Goal: Task Accomplishment & Management: Manage account settings

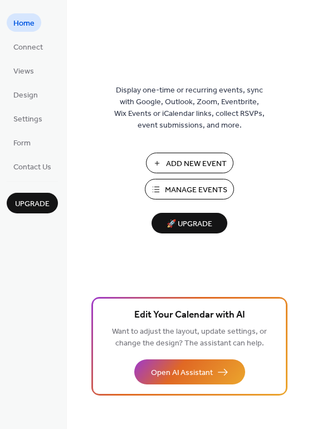
click at [212, 189] on span "Manage Events" at bounding box center [196, 190] width 62 height 12
click at [190, 186] on span "Manage Events" at bounding box center [196, 190] width 62 height 12
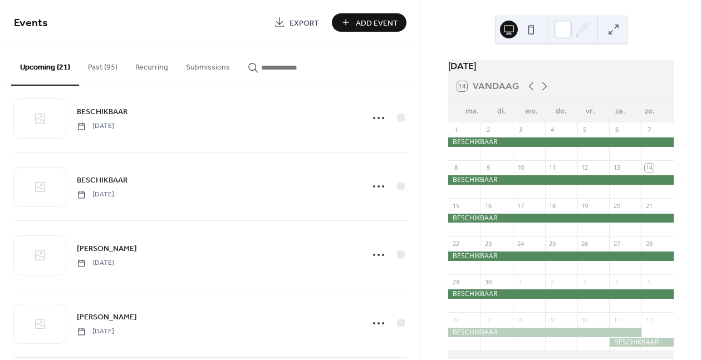
scroll to position [362, 0]
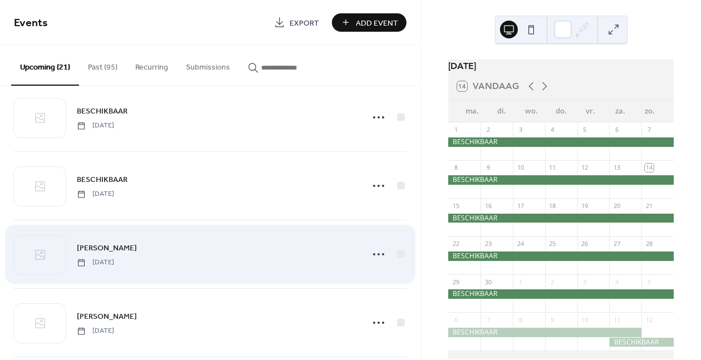
click at [312, 260] on div "BEZET Saturday, January 31, 2026" at bounding box center [217, 254] width 280 height 25
click at [371, 256] on icon at bounding box center [379, 255] width 18 height 18
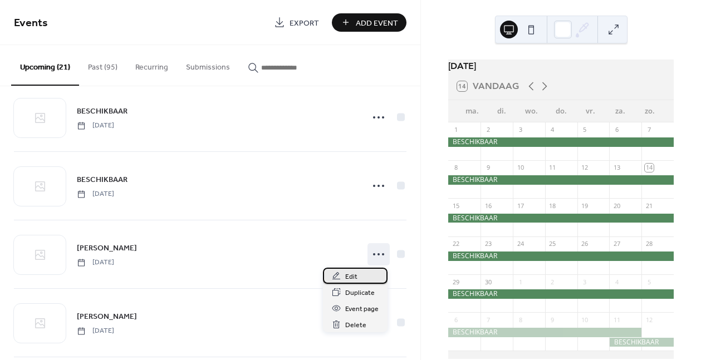
click at [360, 273] on div "Edit" at bounding box center [355, 276] width 65 height 16
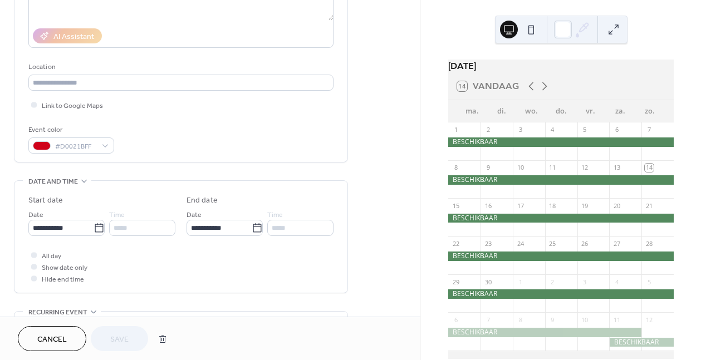
scroll to position [47, 0]
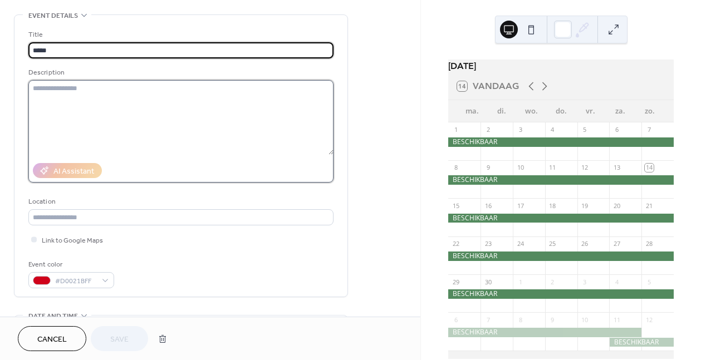
click at [134, 103] on textarea at bounding box center [180, 117] width 305 height 75
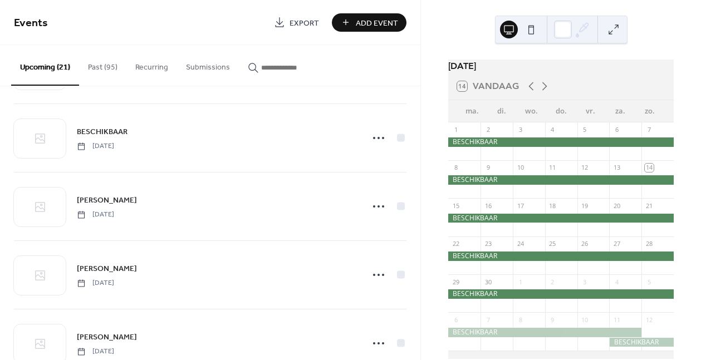
scroll to position [402, 0]
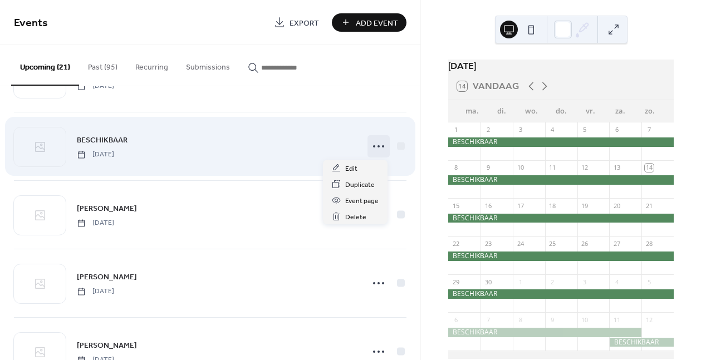
click at [373, 143] on icon at bounding box center [379, 147] width 18 height 18
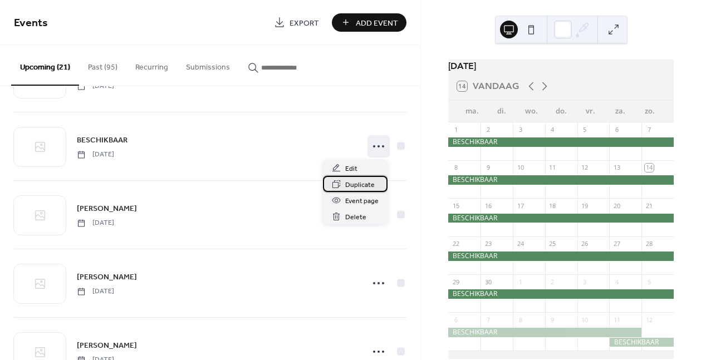
click at [359, 185] on span "Duplicate" at bounding box center [360, 185] width 30 height 12
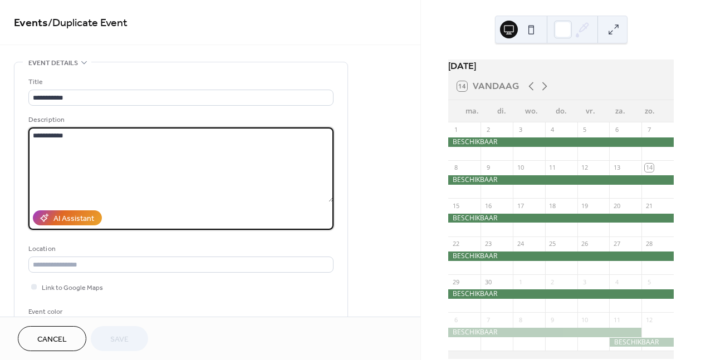
click at [41, 135] on textarea "**********" at bounding box center [180, 165] width 305 height 75
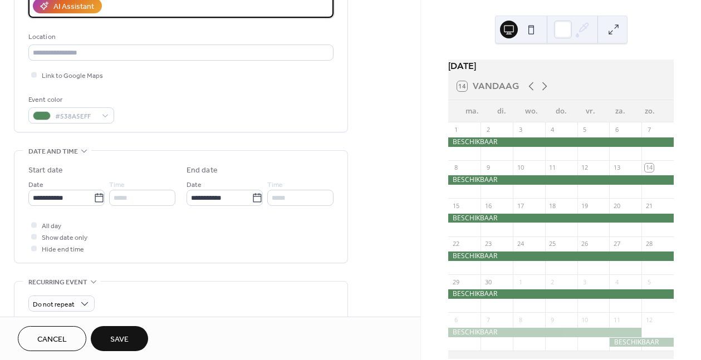
scroll to position [213, 0]
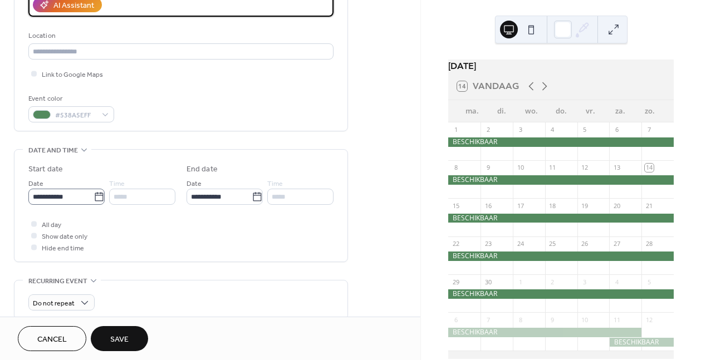
type textarea "**********"
click at [99, 198] on icon at bounding box center [99, 197] width 11 height 11
click at [94, 198] on input "**********" at bounding box center [60, 197] width 65 height 16
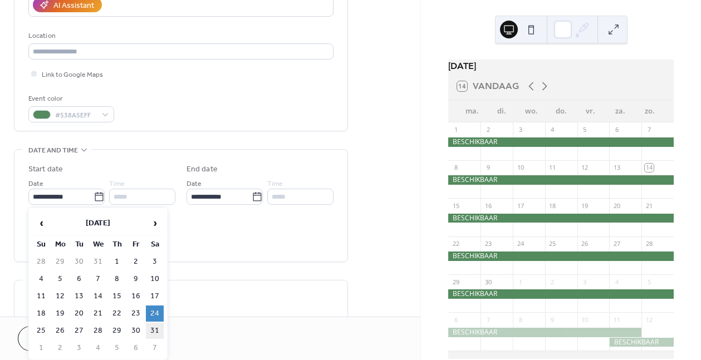
click at [155, 331] on td "31" at bounding box center [155, 331] width 18 height 16
type input "**********"
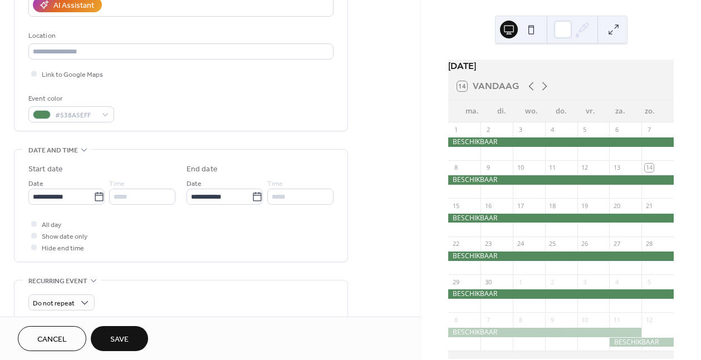
scroll to position [247, 0]
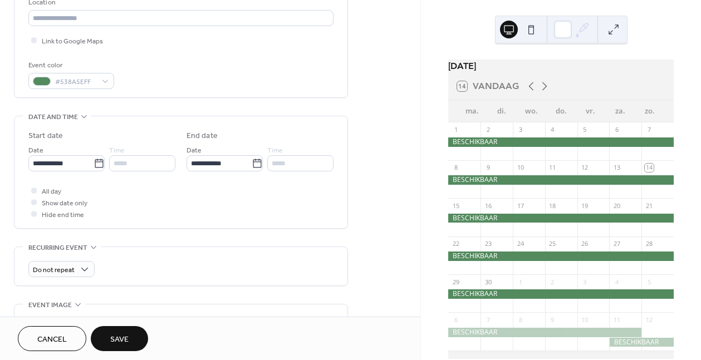
click at [125, 337] on span "Save" at bounding box center [119, 340] width 18 height 12
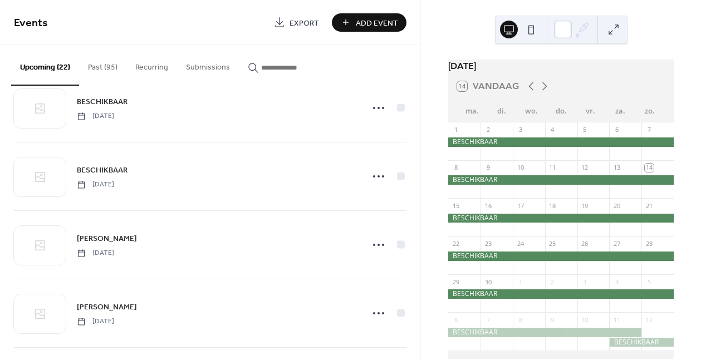
scroll to position [444, 0]
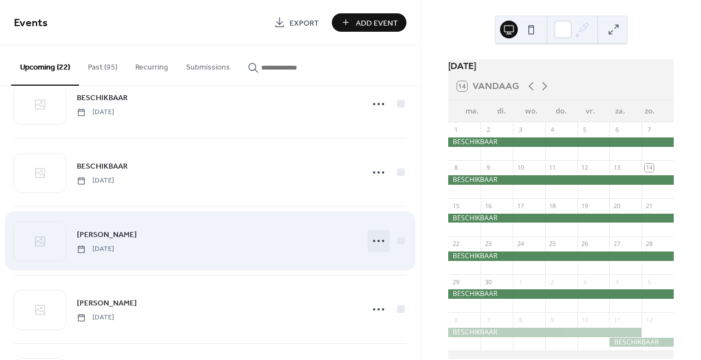
click at [378, 244] on icon at bounding box center [379, 241] width 18 height 18
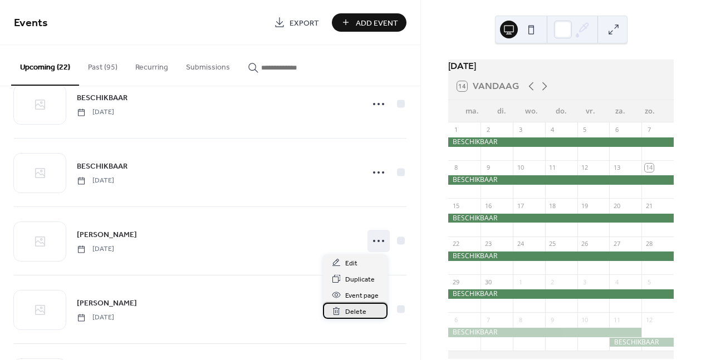
click at [355, 315] on span "Delete" at bounding box center [355, 312] width 21 height 12
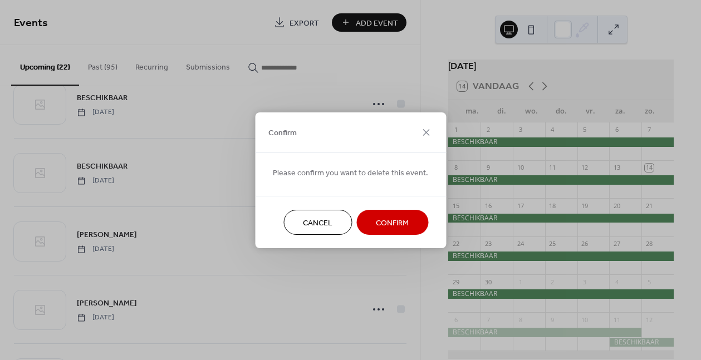
click at [404, 223] on span "Confirm" at bounding box center [392, 223] width 33 height 12
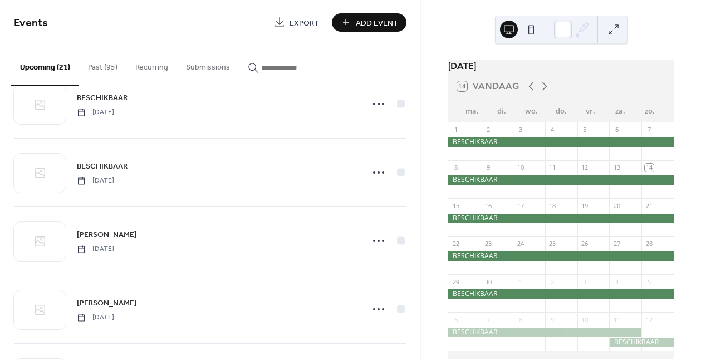
scroll to position [24, 0]
